Goal: Task Accomplishment & Management: Manage account settings

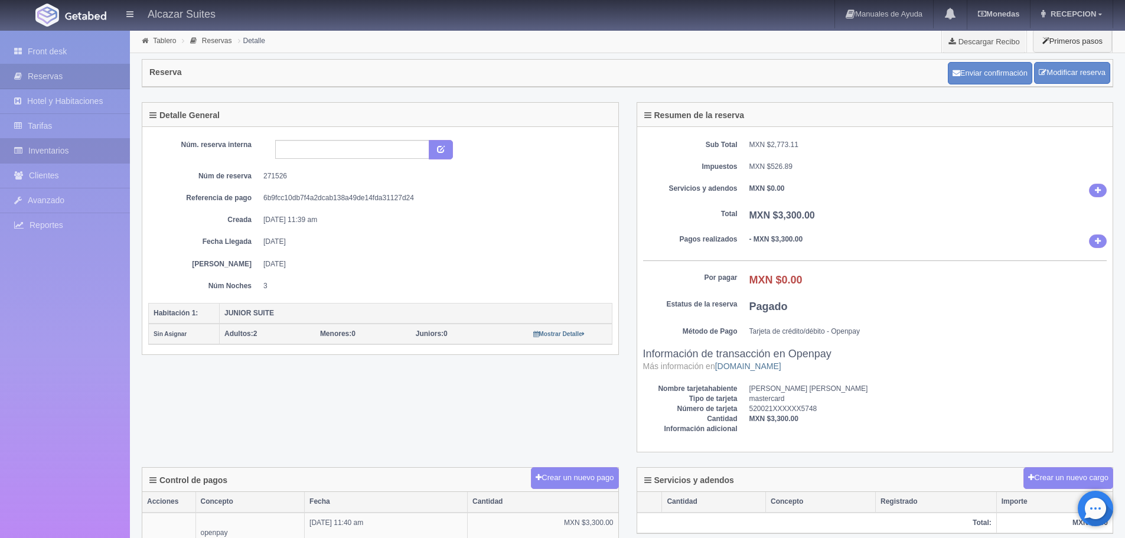
click at [85, 157] on link "Inventarios" at bounding box center [65, 151] width 130 height 24
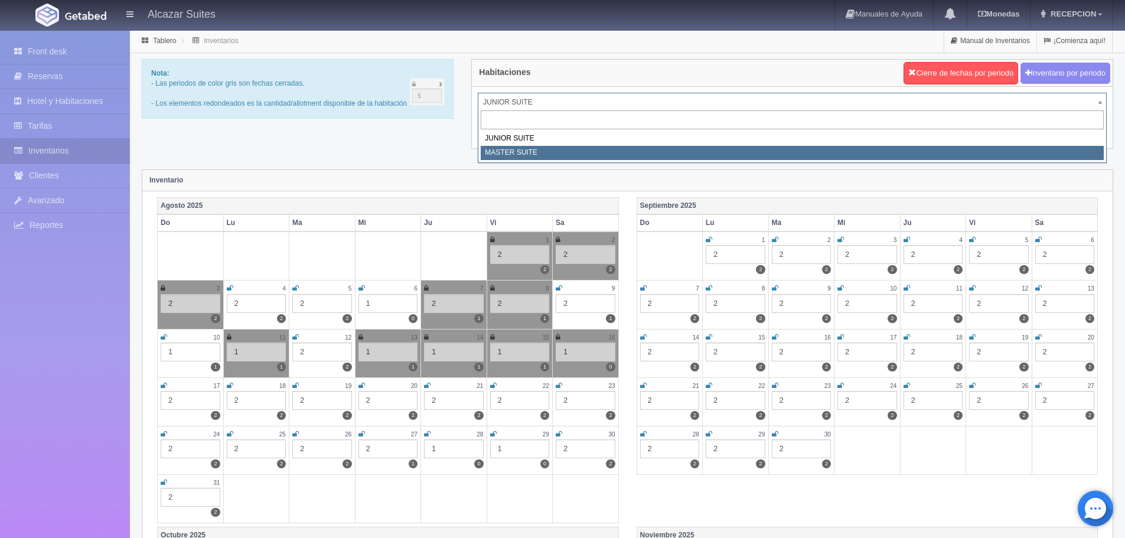
select select "305"
